Goal: Check status

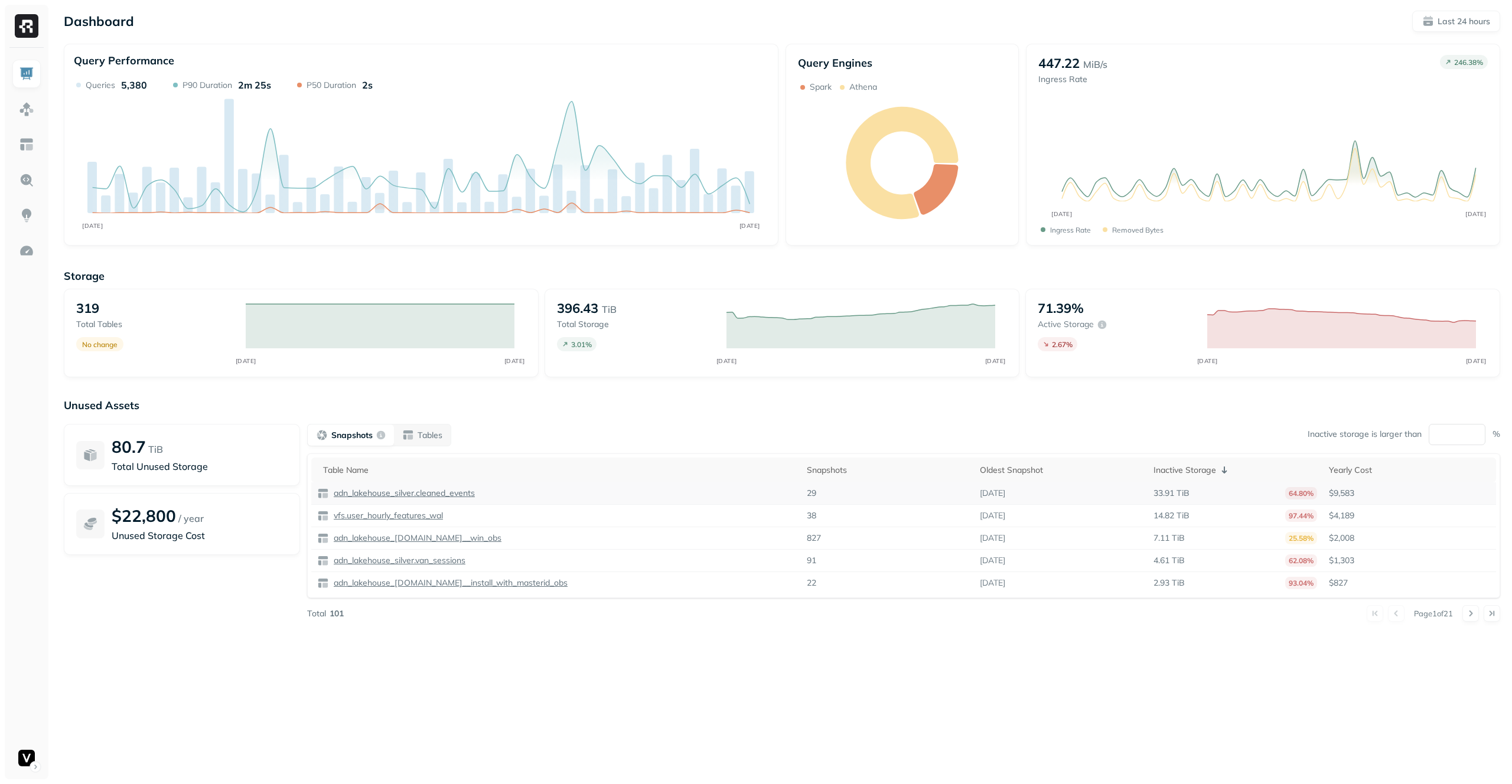
click at [391, 492] on p "adn_lakehouse_silver.cleaned_events" at bounding box center [403, 493] width 144 height 11
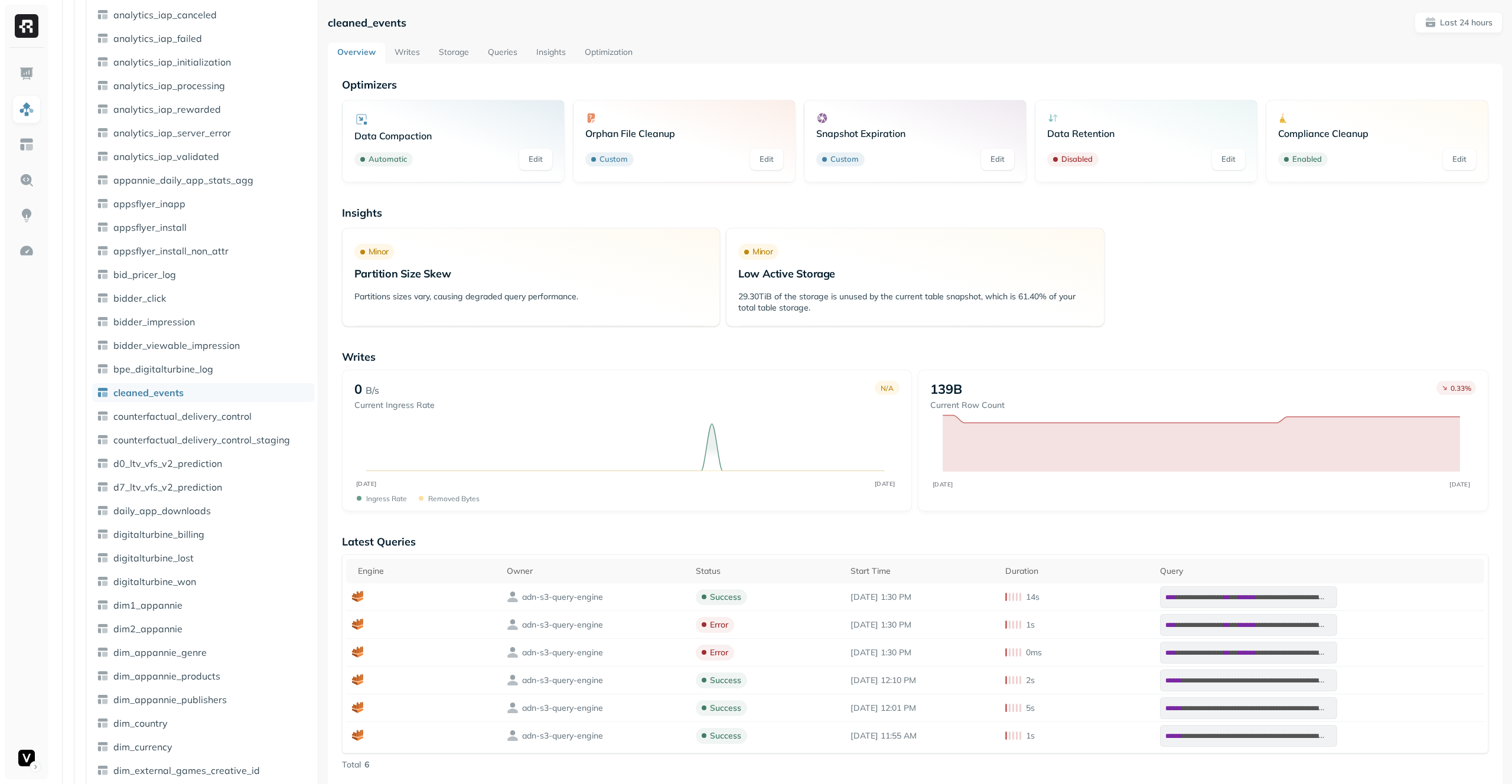
scroll to position [630, 0]
click at [26, 246] on img at bounding box center [26, 250] width 15 height 15
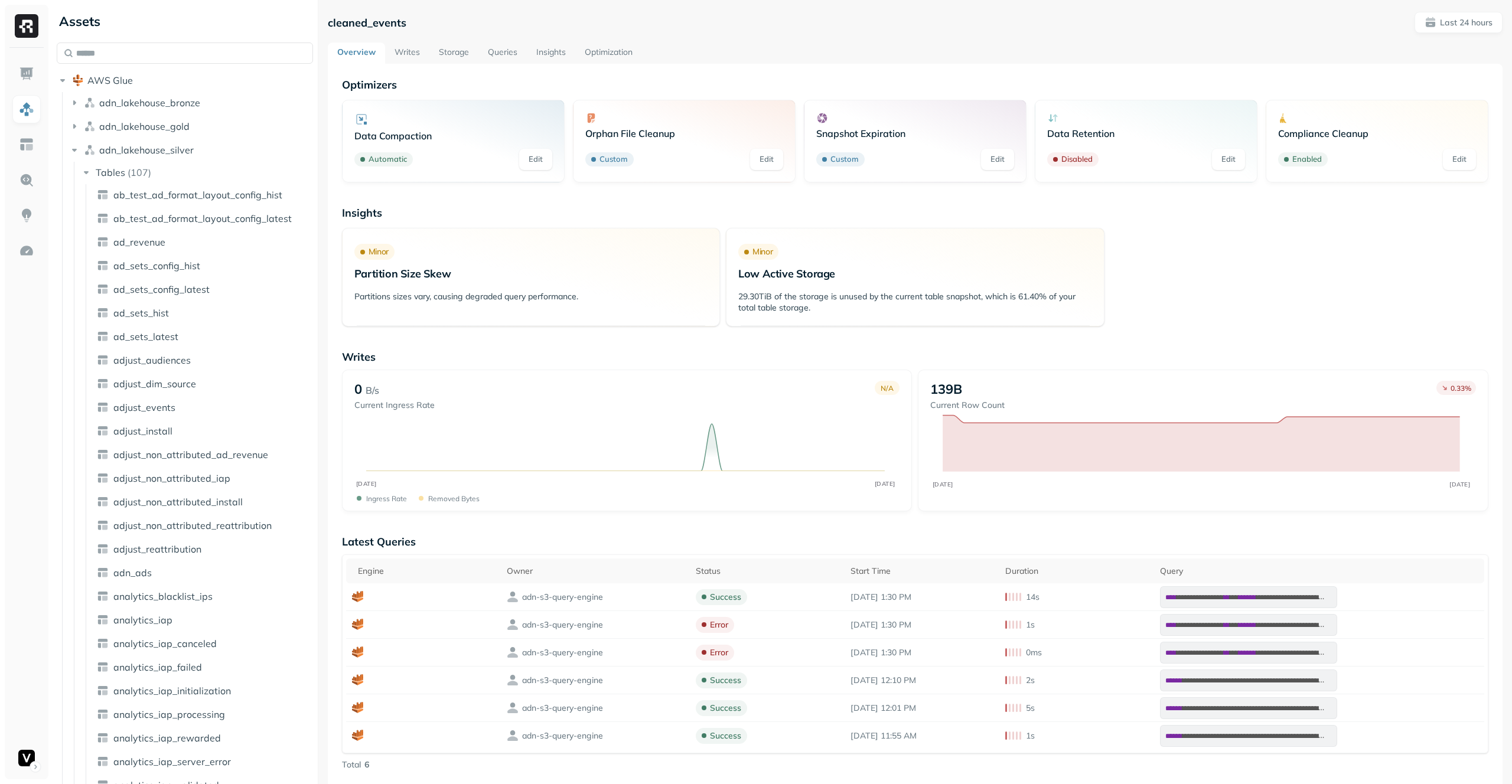
scroll to position [630, 0]
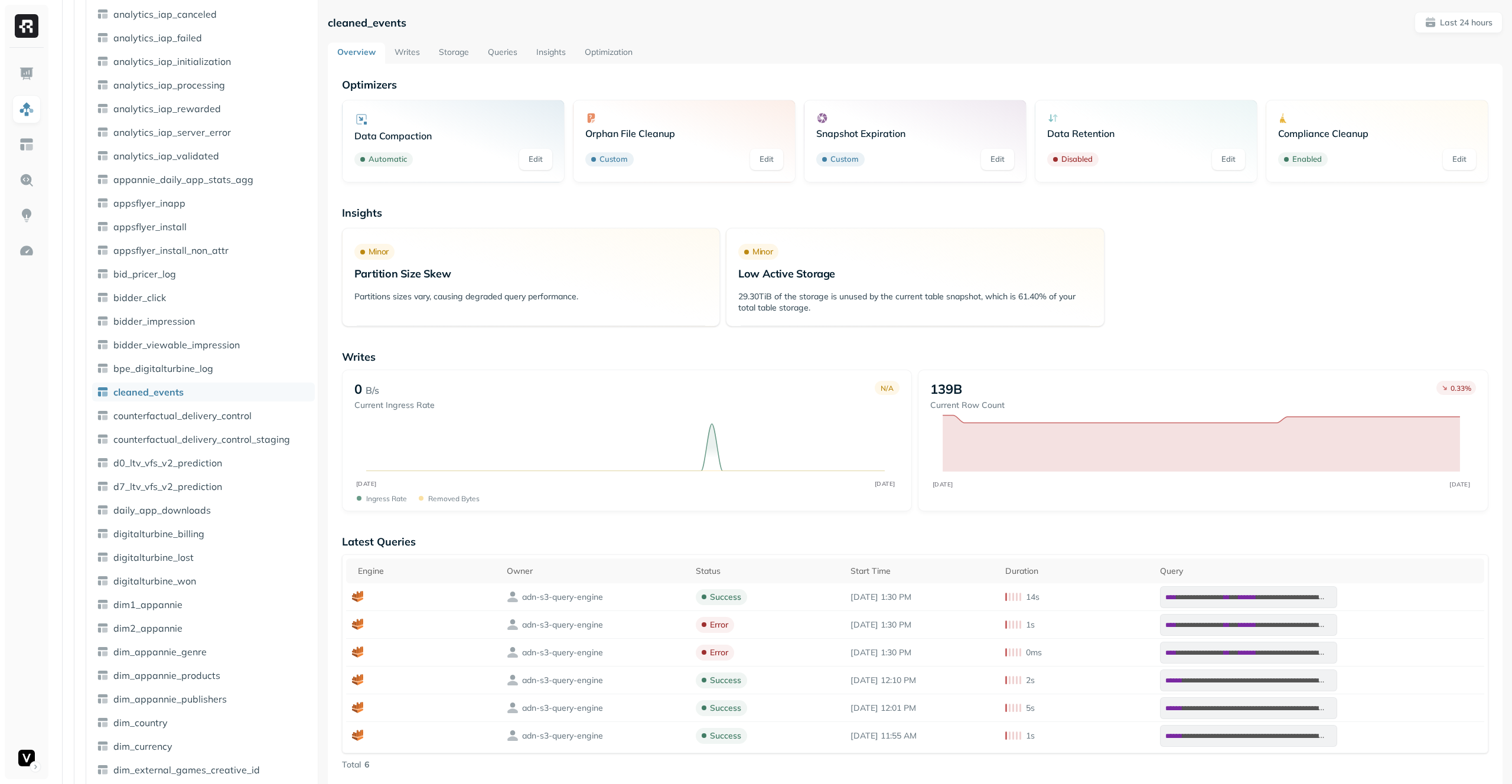
click at [595, 51] on link "Optimization" at bounding box center [609, 53] width 67 height 21
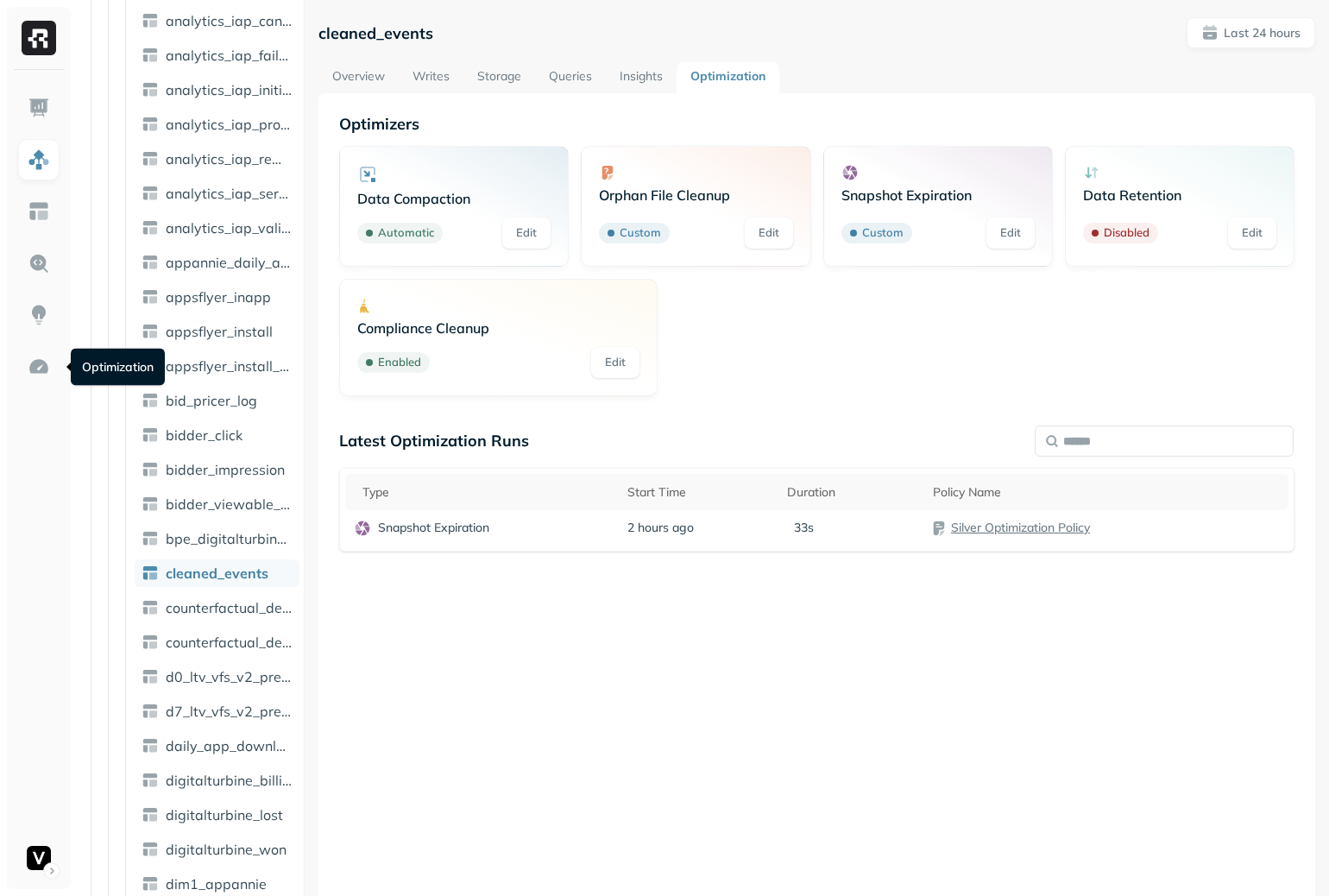
click at [369, 79] on link "Overview" at bounding box center [358, 78] width 80 height 31
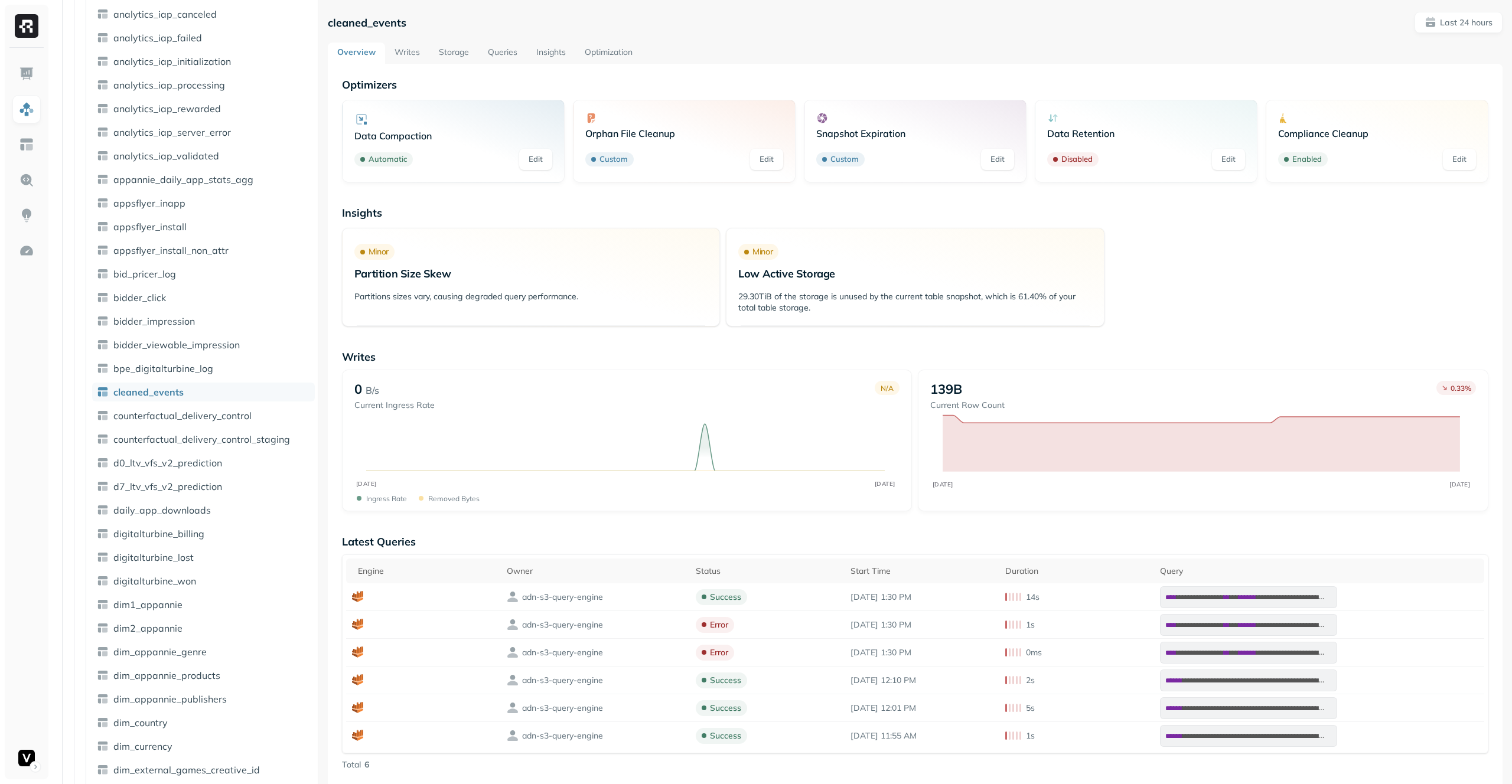
click at [996, 47] on div "Overview Writes Storage Queries Insights Optimization" at bounding box center [915, 53] width 1174 height 21
click at [1122, 19] on div "cleaned_events Last 24 hours" at bounding box center [915, 23] width 1174 height 21
